Goal: Entertainment & Leisure: Consume media (video, audio)

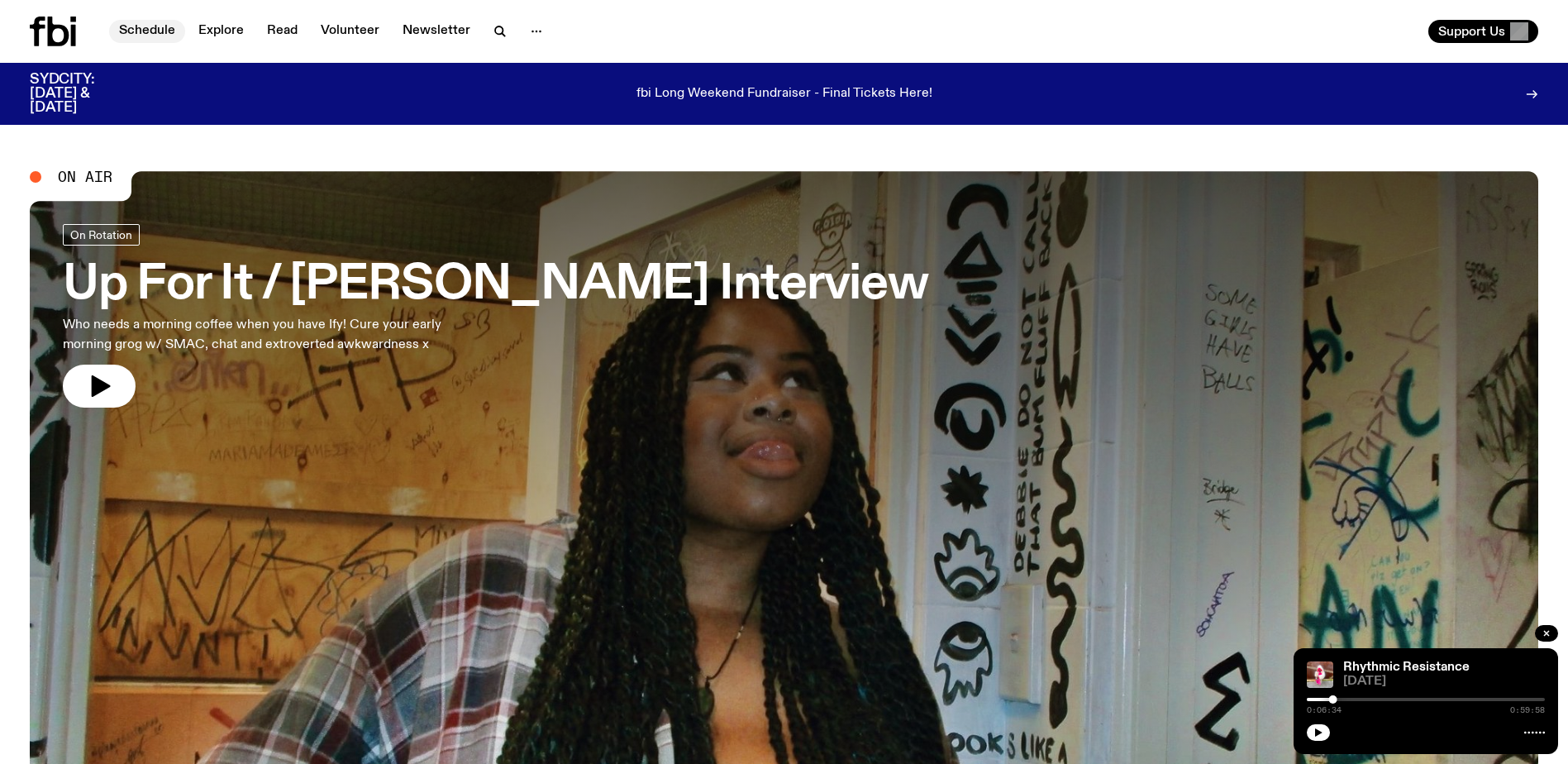
click at [148, 27] on link "Schedule" at bounding box center [147, 31] width 76 height 23
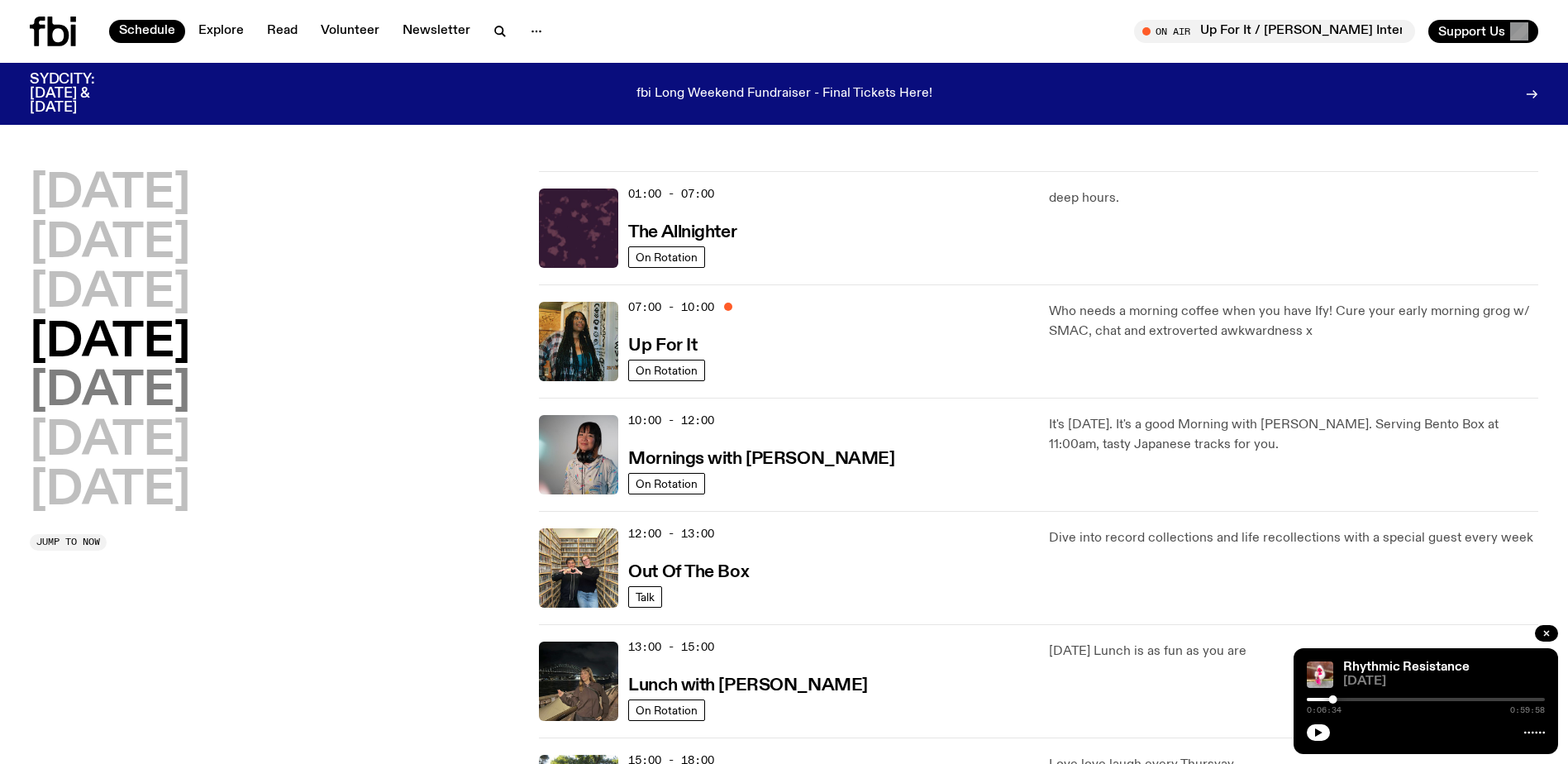
click at [132, 391] on h2 "[DATE]" at bounding box center [110, 392] width 161 height 46
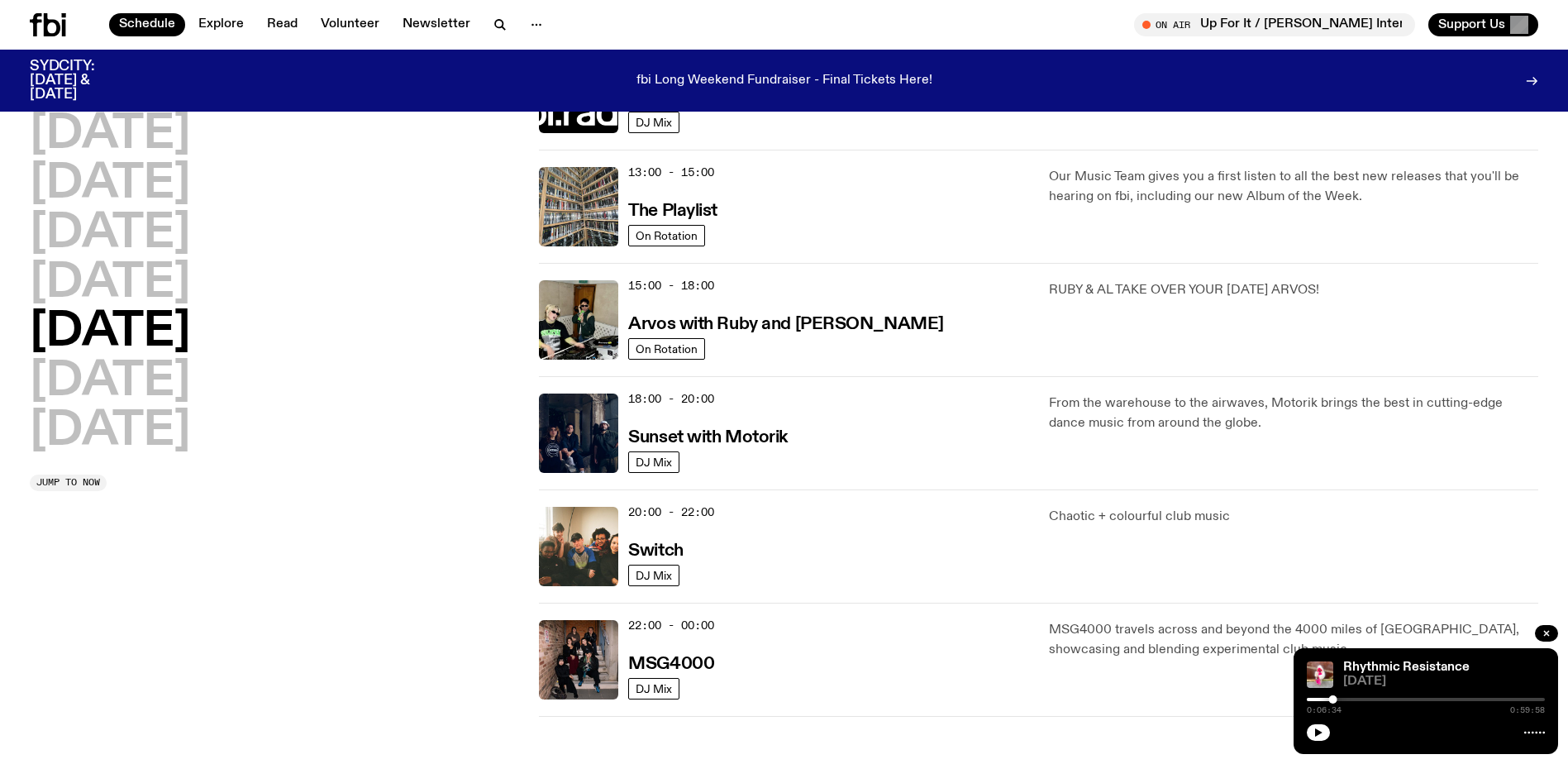
scroll to position [460, 0]
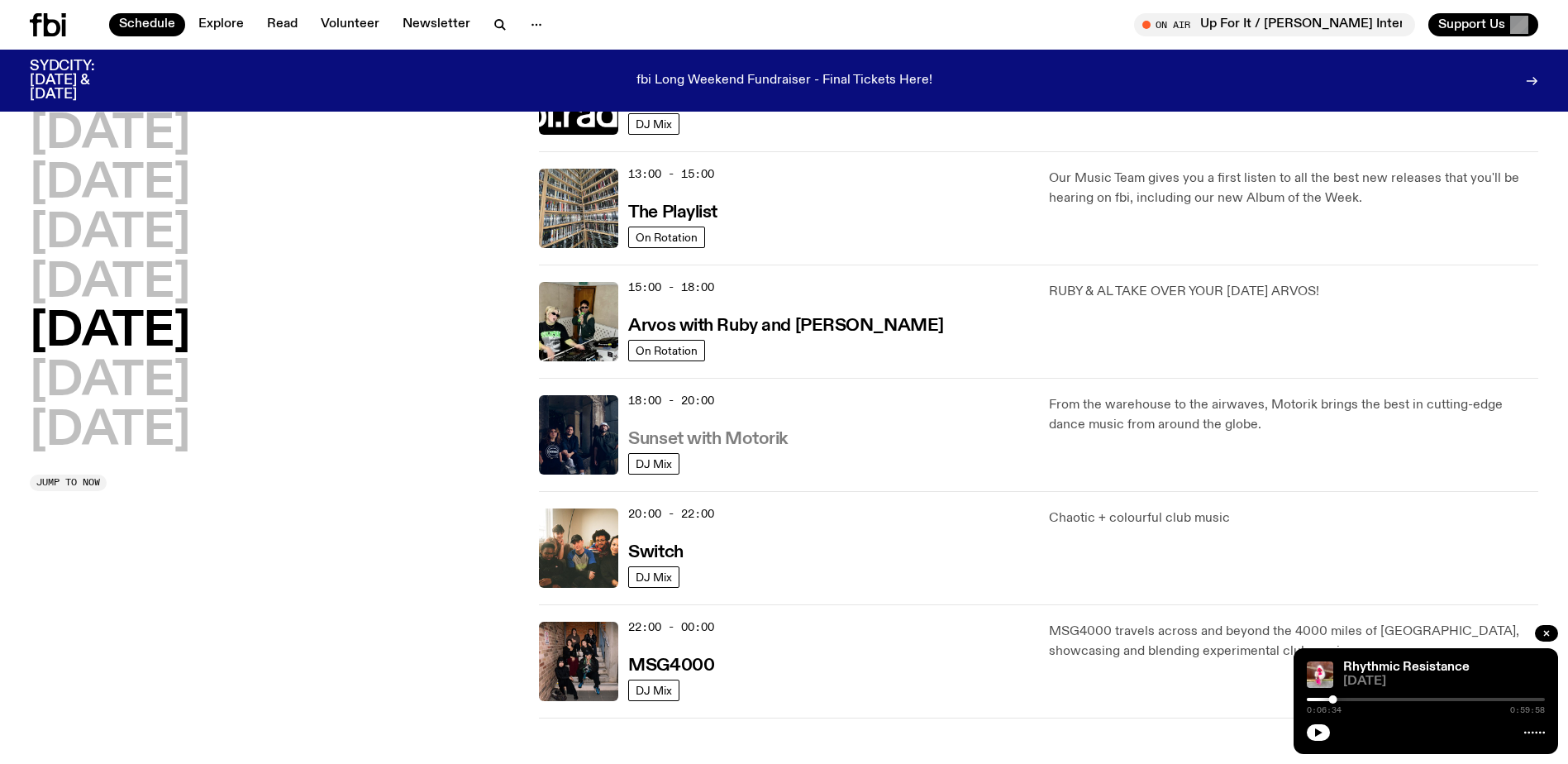
click at [744, 434] on h3 "Sunset with Motorik" at bounding box center [708, 439] width 160 height 17
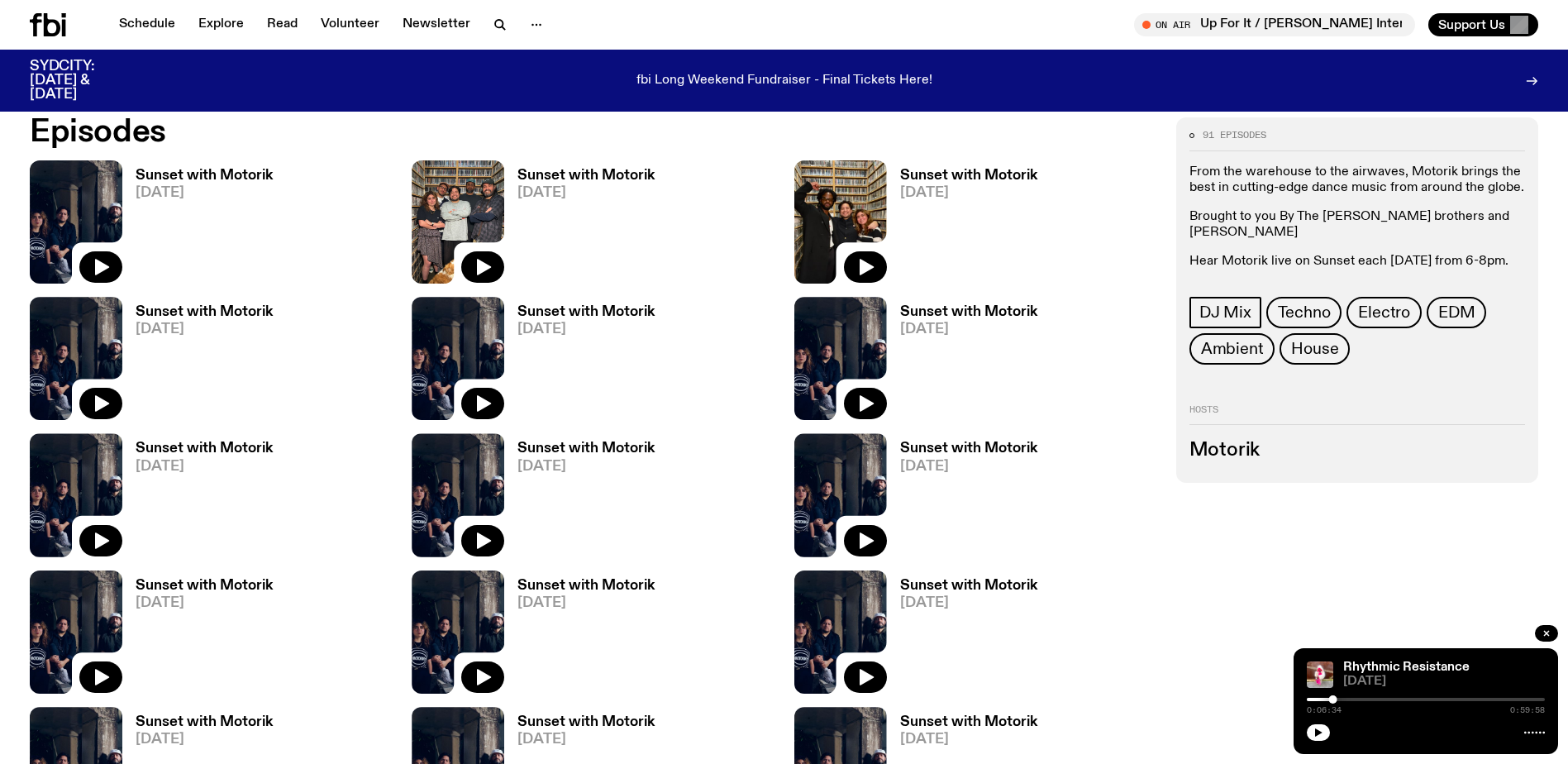
scroll to position [982, 0]
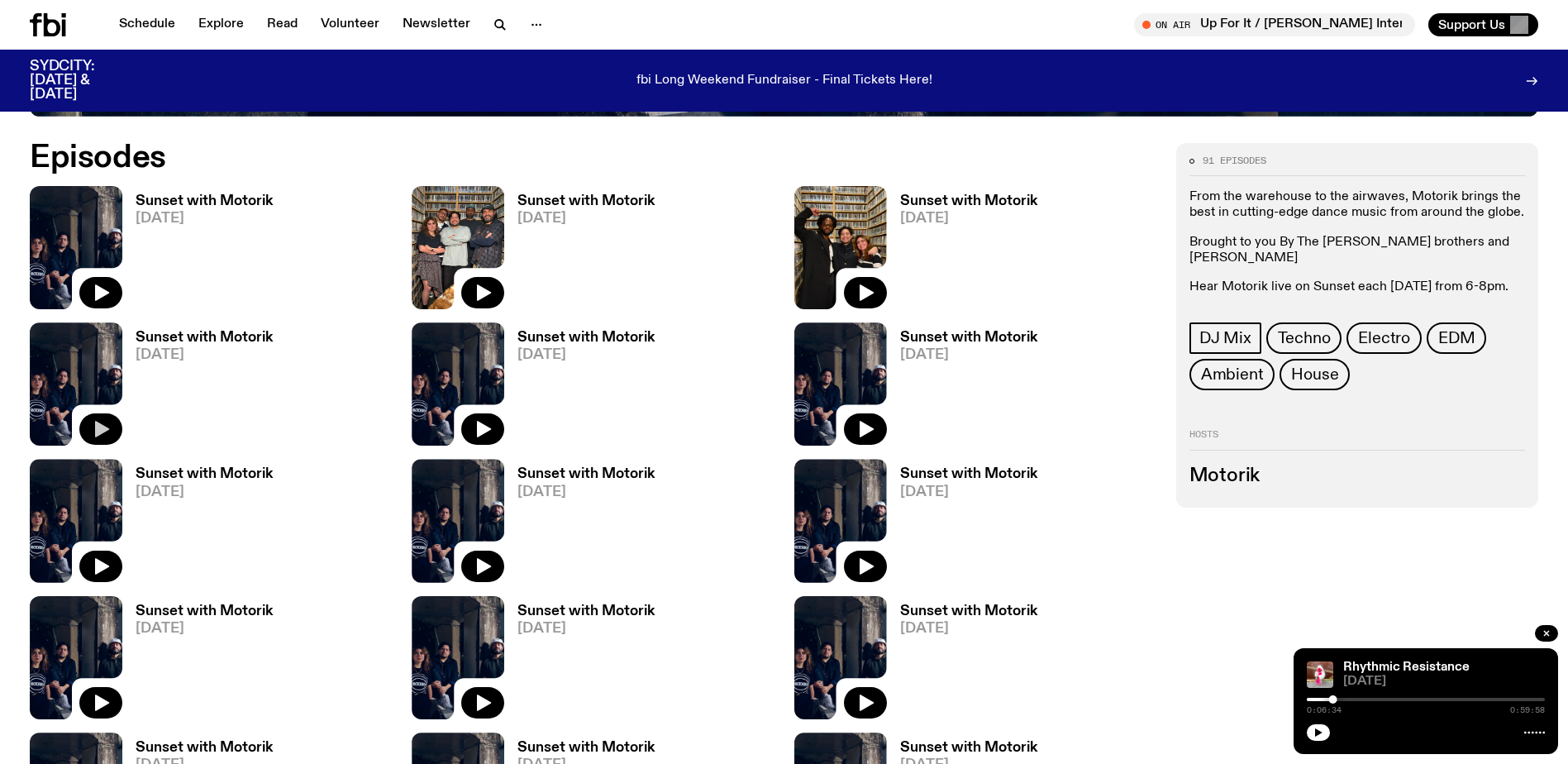
click at [99, 425] on icon "button" at bounding box center [102, 430] width 14 height 16
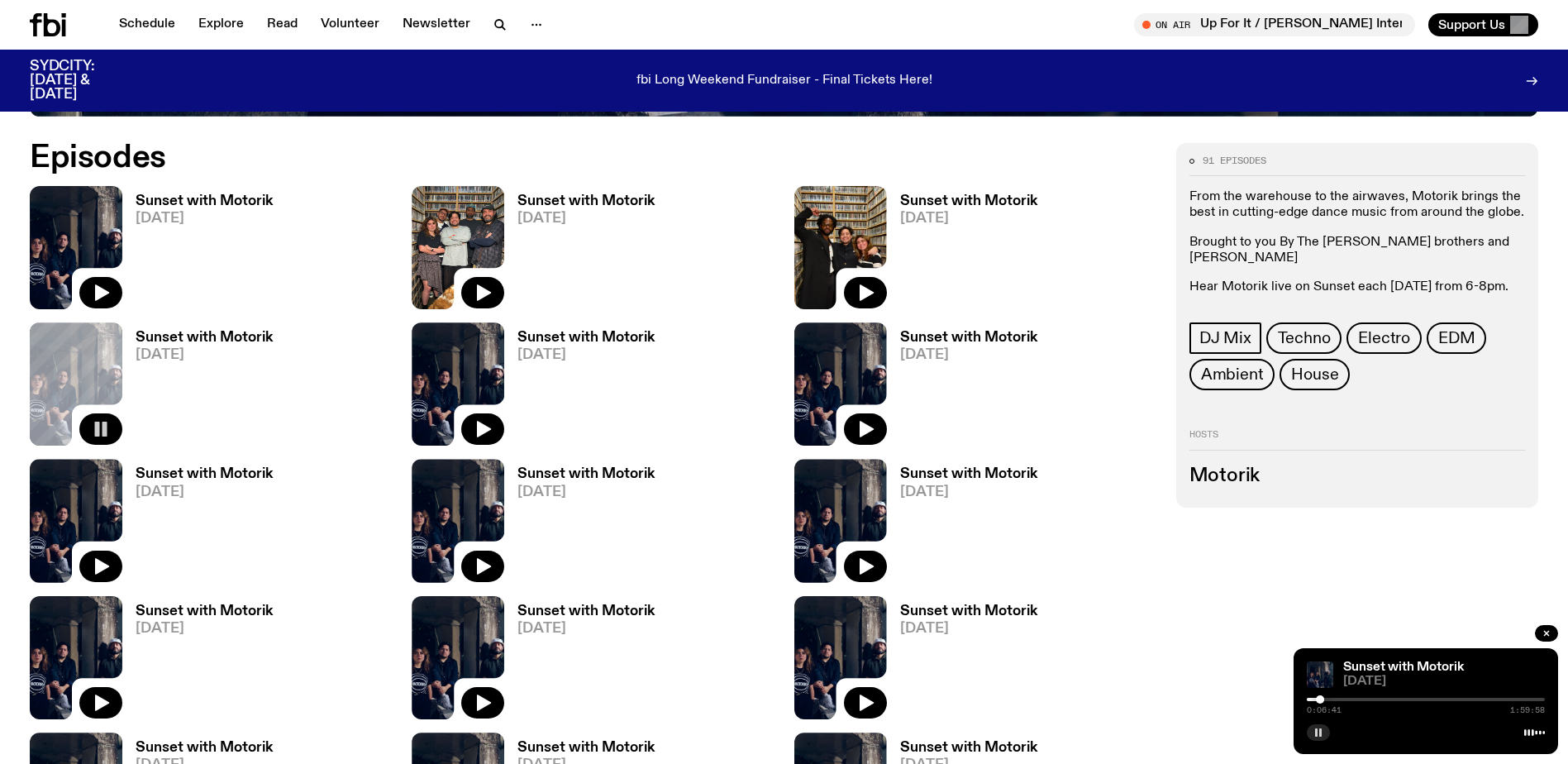
click at [1318, 735] on icon "button" at bounding box center [1318, 732] width 10 height 10
click at [1318, 729] on icon "button" at bounding box center [1318, 732] width 10 height 10
click at [221, 336] on h3 "Sunset with Motorik" at bounding box center [203, 337] width 137 height 14
